Goal: Transaction & Acquisition: Book appointment/travel/reservation

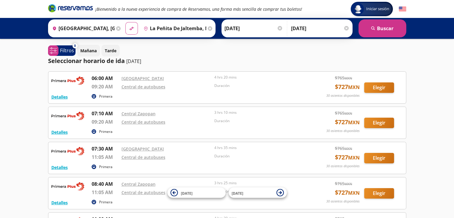
scroll to position [1, 0]
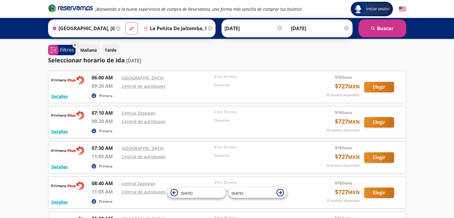
click at [197, 59] on div "Seleccionar horario de ida [DATE]" at bounding box center [227, 60] width 358 height 9
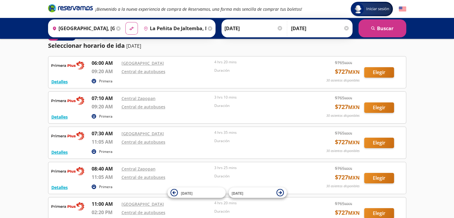
scroll to position [0, 0]
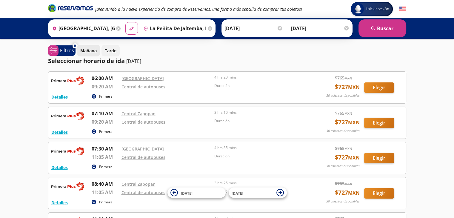
click at [91, 50] on p "Mañana" at bounding box center [88, 50] width 16 height 6
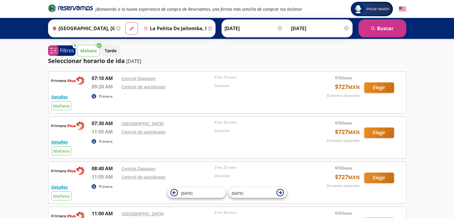
click at [186, 54] on div "Mañana Tarde" at bounding box center [241, 51] width 329 height 12
click at [115, 45] on button "Tarde" at bounding box center [110, 51] width 18 height 12
click at [93, 47] on p "Mañana" at bounding box center [88, 50] width 16 height 6
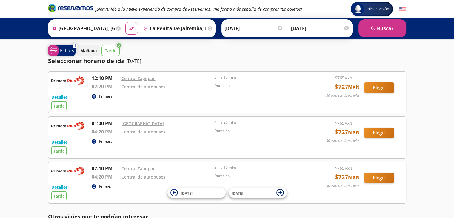
click at [64, 48] on p "Filtros" at bounding box center [67, 50] width 14 height 7
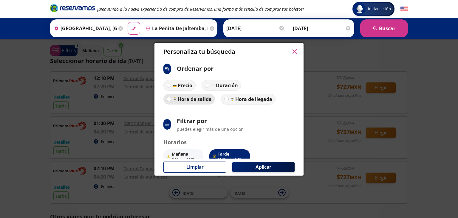
click at [194, 100] on p "Hora de salida" at bounding box center [195, 98] width 34 height 7
click at [171, 100] on input "Hora de salida" at bounding box center [169, 99] width 4 height 4
radio input "true"
click at [230, 98] on img at bounding box center [232, 99] width 4 height 4
click at [228, 98] on input "Hora de llegada" at bounding box center [226, 99] width 4 height 4
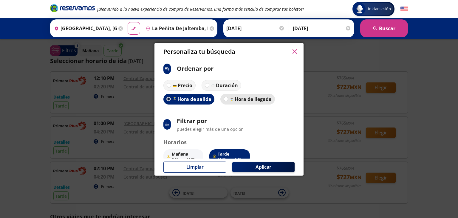
radio input "true"
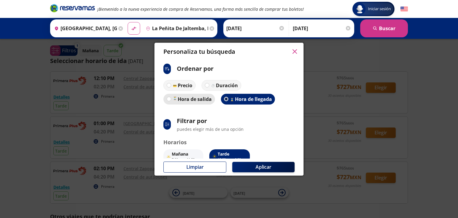
click at [202, 101] on p "Hora de salida" at bounding box center [194, 98] width 35 height 7
click at [170, 101] on input "Hora de salida" at bounding box center [168, 99] width 4 height 4
radio input "true"
radio input "false"
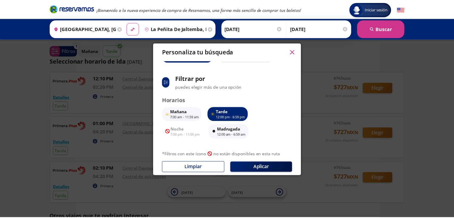
scroll to position [49, 0]
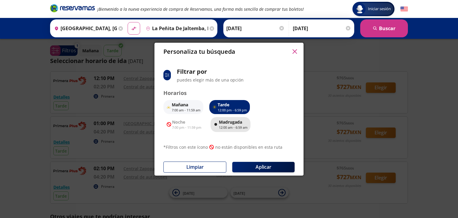
click at [230, 125] on p "12:00 am - 6:59 am" at bounding box center [233, 127] width 29 height 5
click at [240, 100] on button "Tarde 12:00 pm - 6:59 pm" at bounding box center [229, 107] width 41 height 14
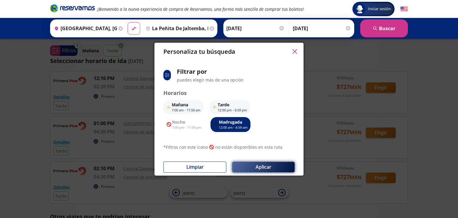
click at [260, 167] on button "Aplicar" at bounding box center [263, 167] width 62 height 10
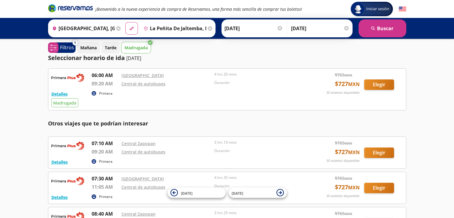
scroll to position [0, 0]
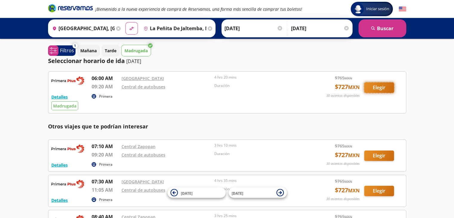
click at [385, 88] on button "Elegir" at bounding box center [379, 87] width 30 height 10
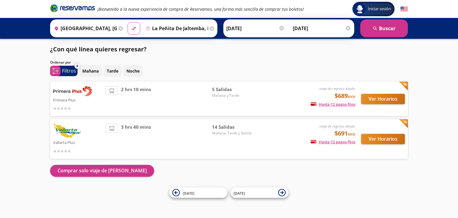
click at [78, 99] on p "Primera Plus" at bounding box center [78, 99] width 50 height 7
click at [366, 101] on button "Ver Horarios" at bounding box center [383, 99] width 44 height 10
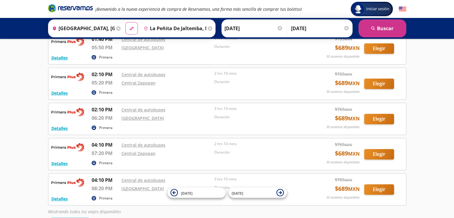
scroll to position [253, 0]
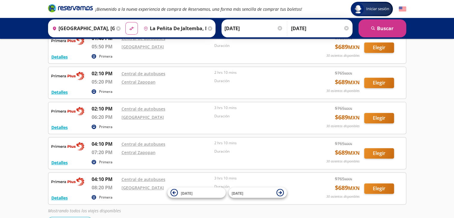
click at [177, 149] on div "Central Zapopan" at bounding box center [166, 152] width 90 height 7
click at [381, 154] on button "Elegir" at bounding box center [379, 153] width 30 height 10
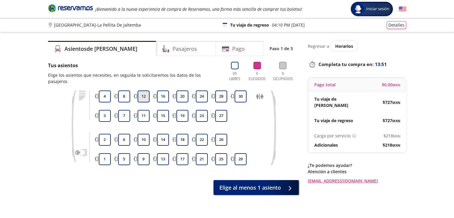
click at [142, 91] on button "12" at bounding box center [144, 96] width 12 height 12
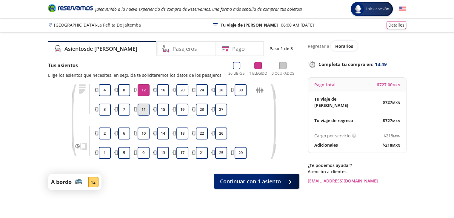
click at [142, 109] on button "11" at bounding box center [144, 110] width 12 height 12
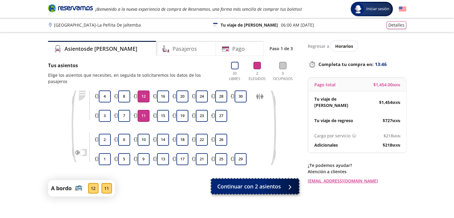
click at [256, 182] on span "Continuar con 2 asientos" at bounding box center [249, 186] width 64 height 8
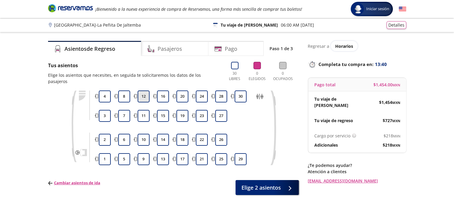
click at [140, 93] on button "12" at bounding box center [144, 96] width 12 height 12
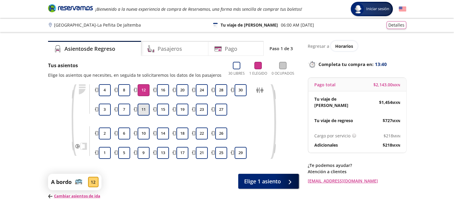
click at [144, 107] on button "11" at bounding box center [144, 110] width 12 height 12
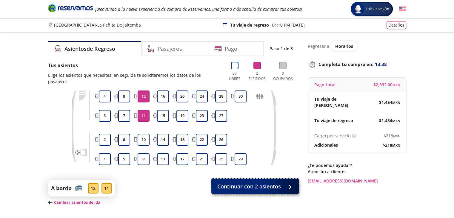
click at [250, 182] on span "Continuar con 2 asientos" at bounding box center [249, 186] width 64 height 8
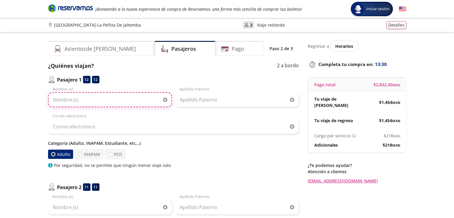
click at [106, 103] on input "Nombre (s)" at bounding box center [110, 99] width 124 height 15
type input "[PERSON_NAME]"
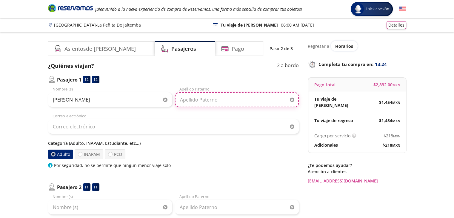
click at [190, 103] on input "Apellido Paterno" at bounding box center [237, 99] width 124 height 15
type input "[PERSON_NAME]"
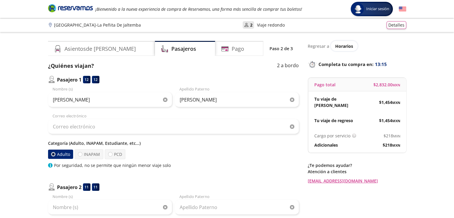
click at [426, 99] on div "Group 9 Created with Sketch. Datos para la compra Guadalajara - La Peñita De Ja…" at bounding box center [227, 187] width 454 height 375
